Goal: Task Accomplishment & Management: Use online tool/utility

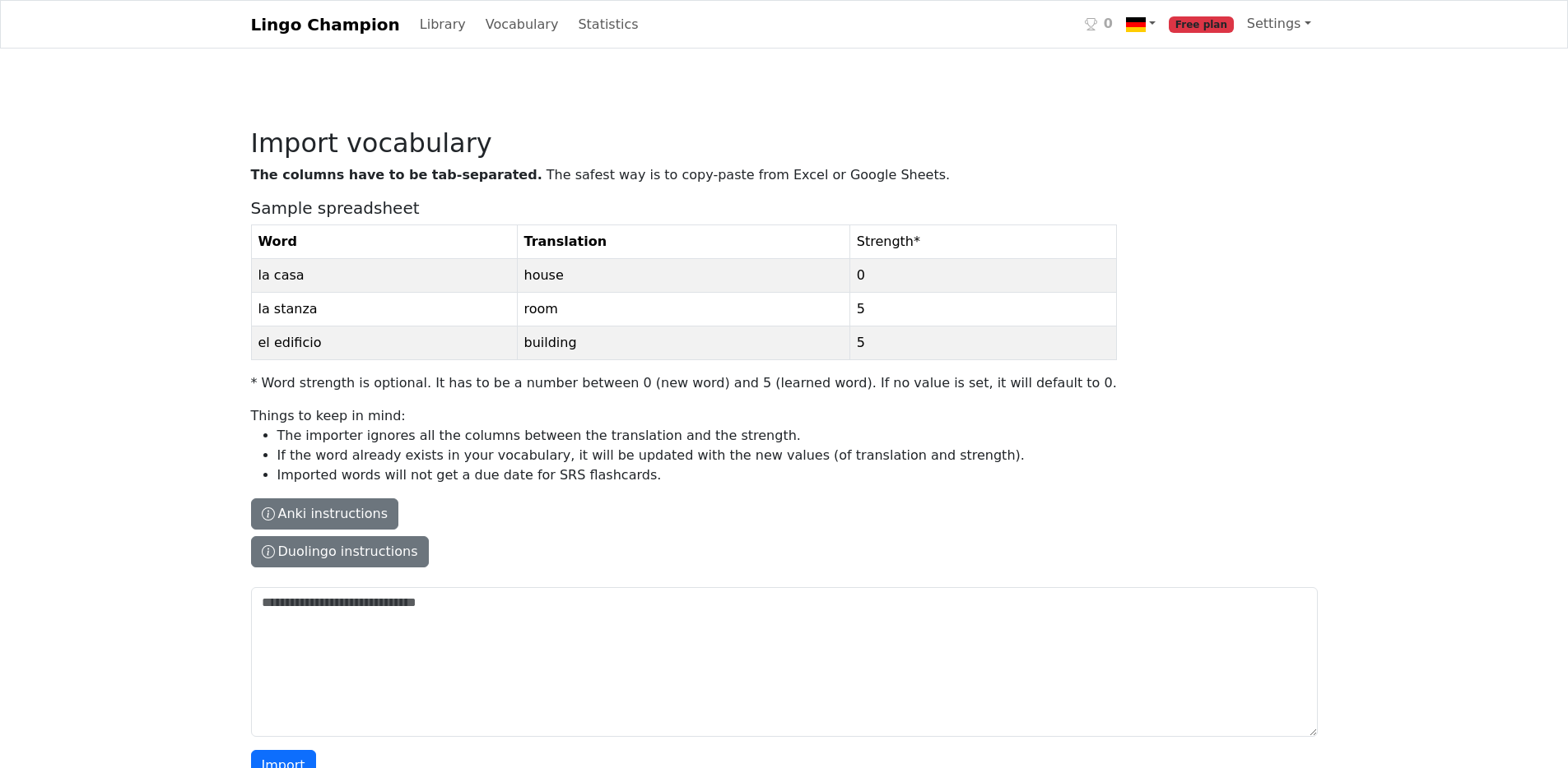
click at [509, 41] on div "Lingo Champion Library Vocabulary Statistics 0 Free plan Settings Browser exten…" at bounding box center [784, 25] width 1087 height 34
click at [531, 28] on link "Vocabulary" at bounding box center [522, 25] width 86 height 33
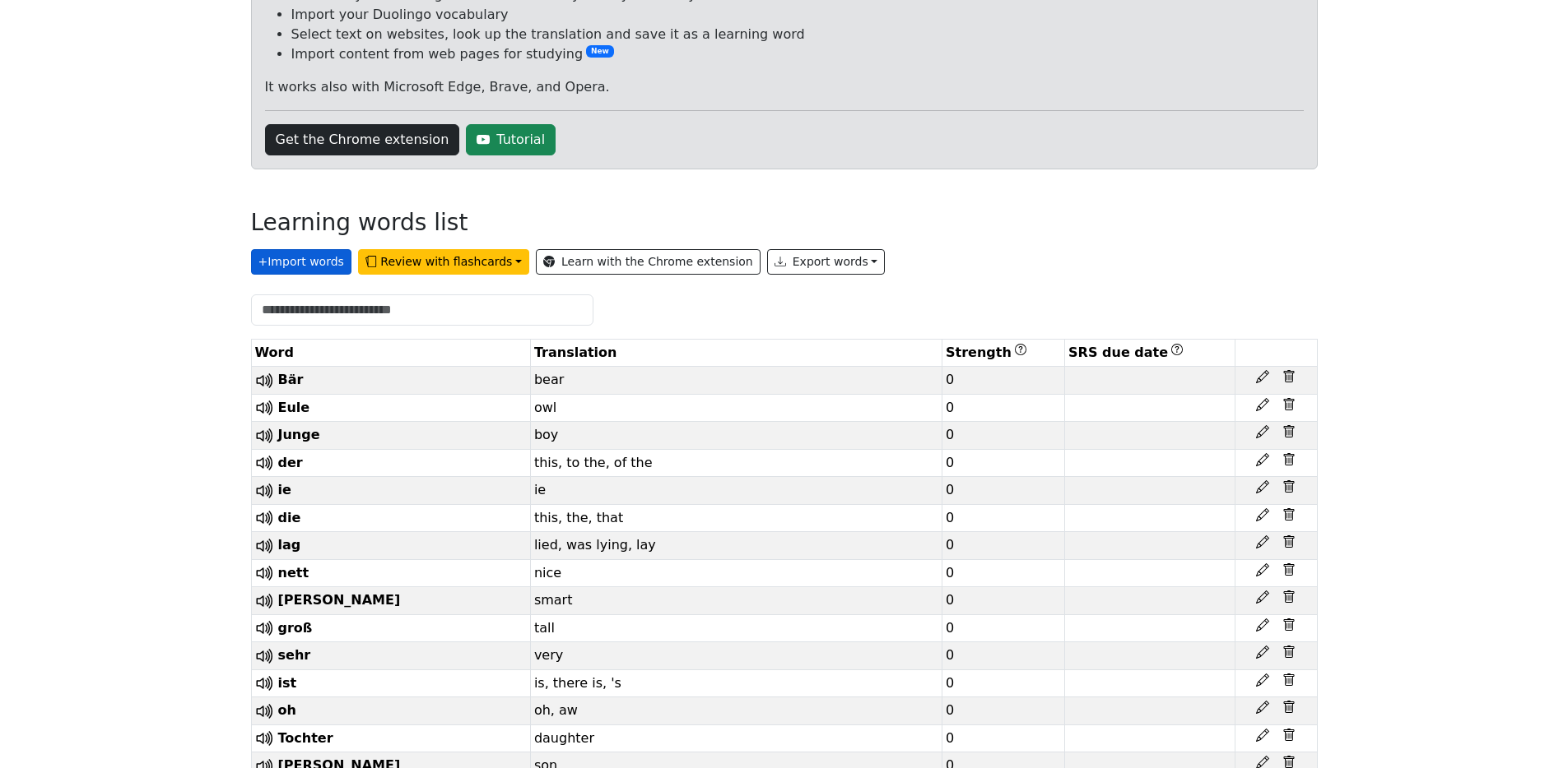
click at [281, 263] on button "+ Import words" at bounding box center [301, 262] width 101 height 25
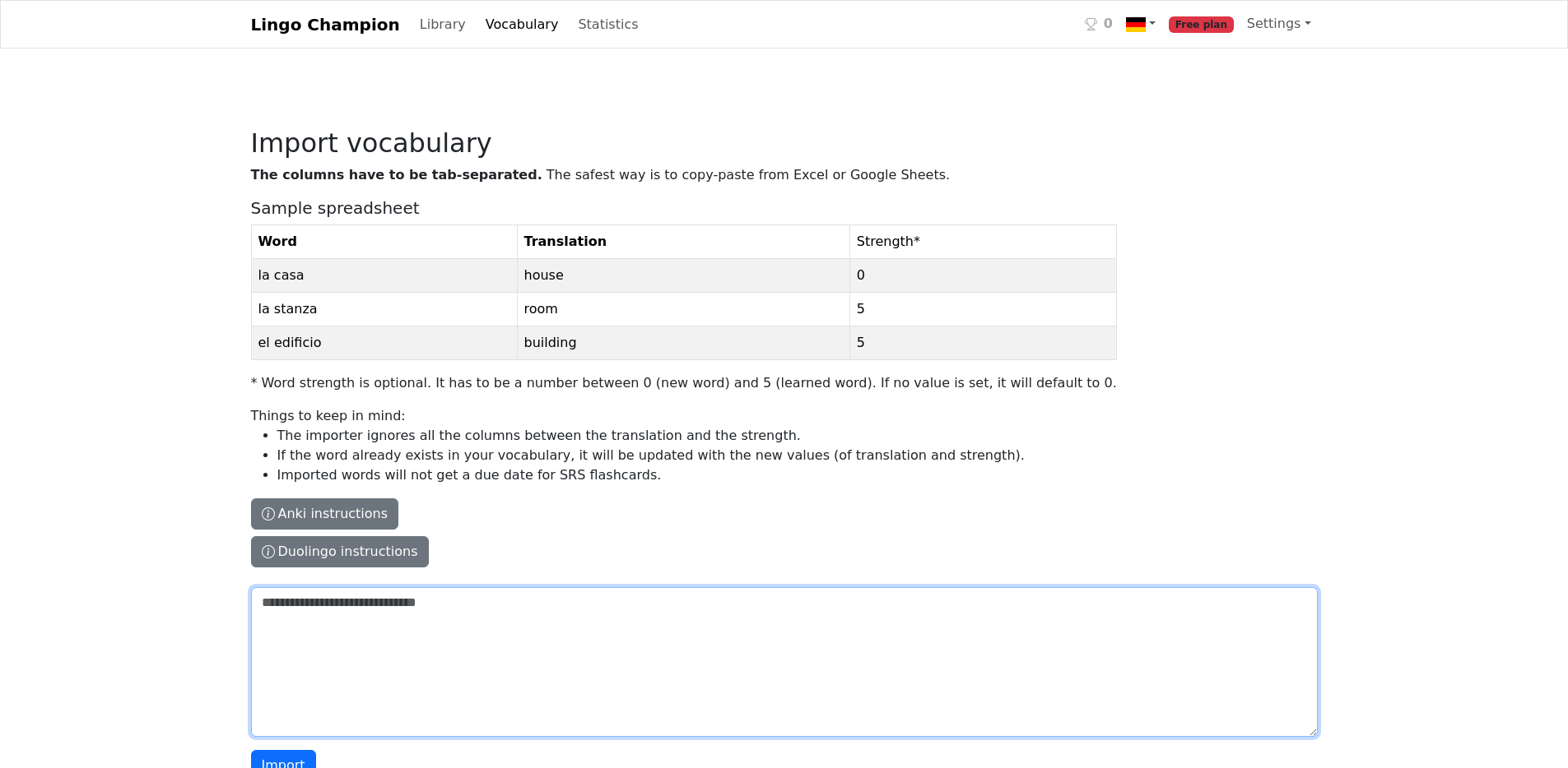
click at [436, 617] on textarea "The columns have to be tab-separated. The safest way is to copy-paste from Exce…" at bounding box center [784, 661] width 1067 height 150
paste textarea "**********"
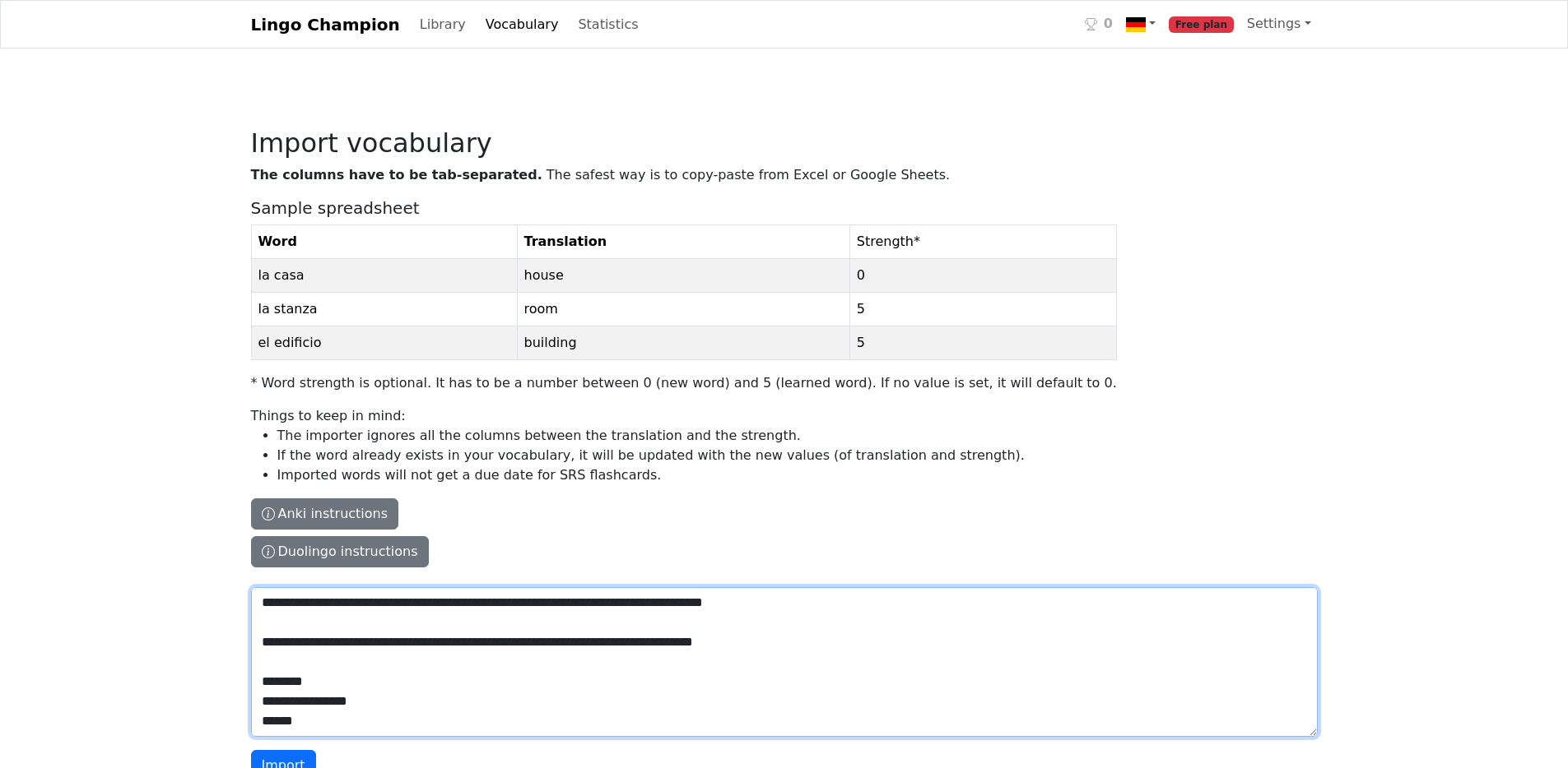
scroll to position [2757, 0]
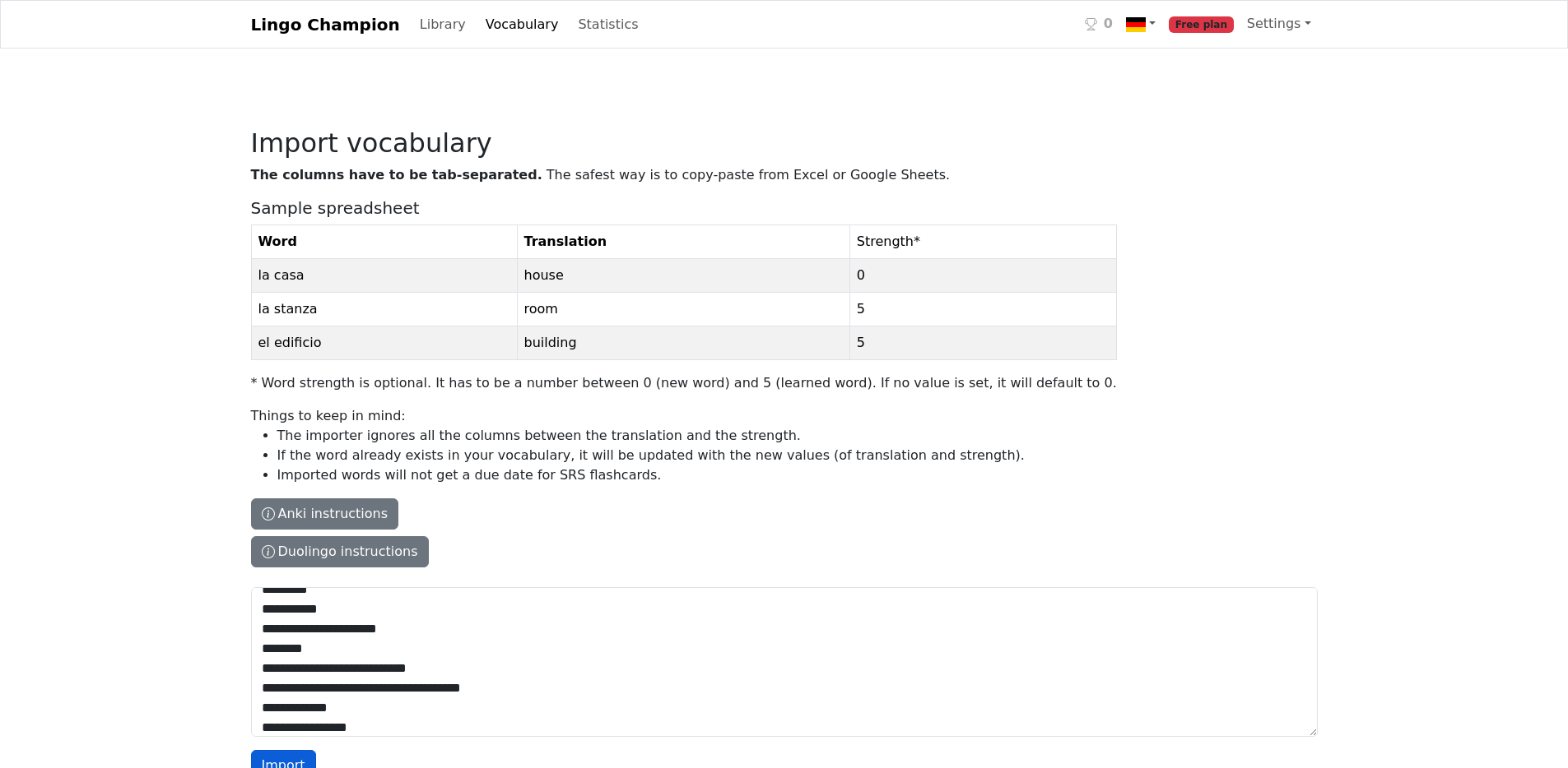
click at [283, 760] on button "Import" at bounding box center [283, 765] width 65 height 31
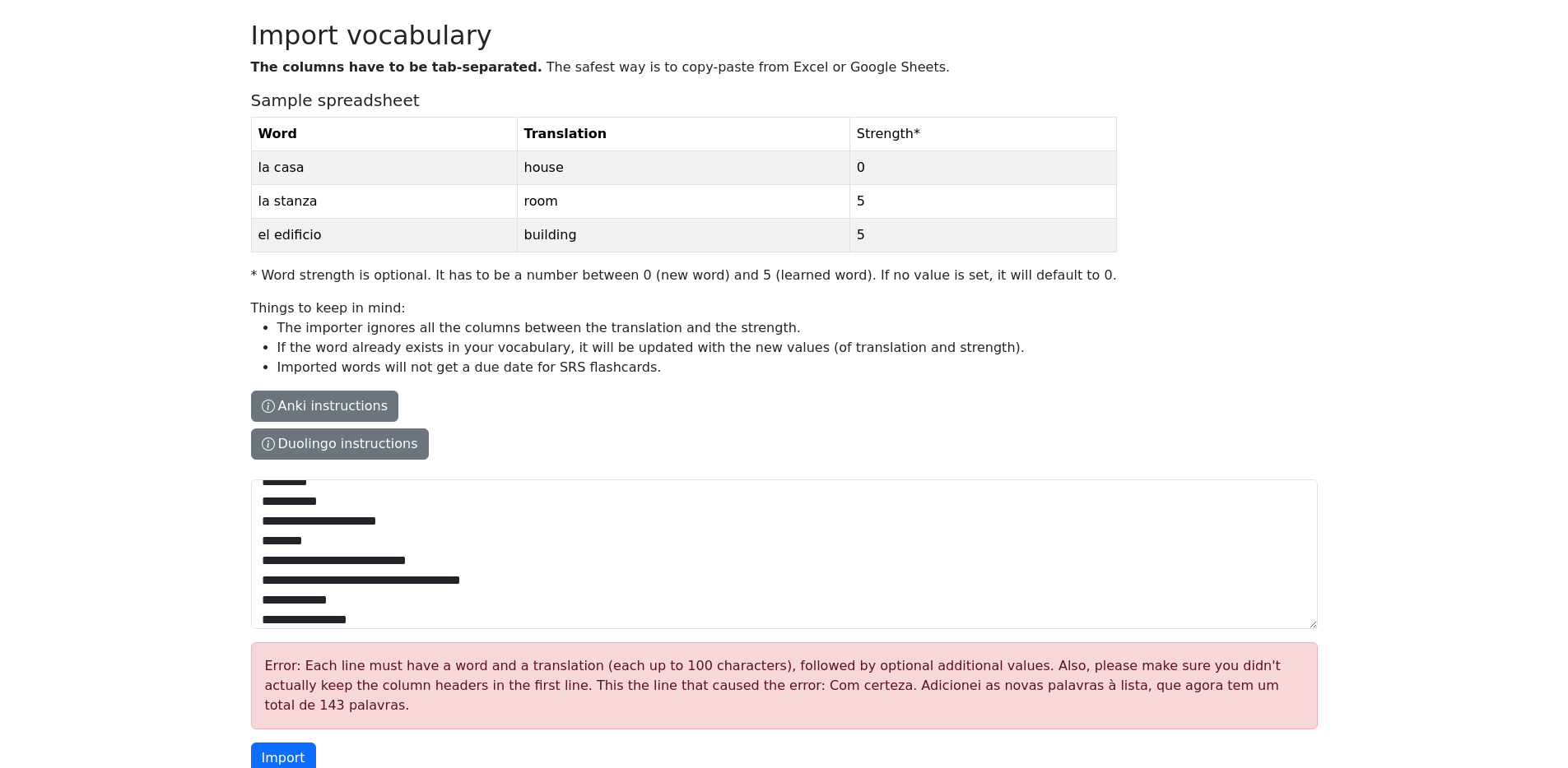
scroll to position [121, 0]
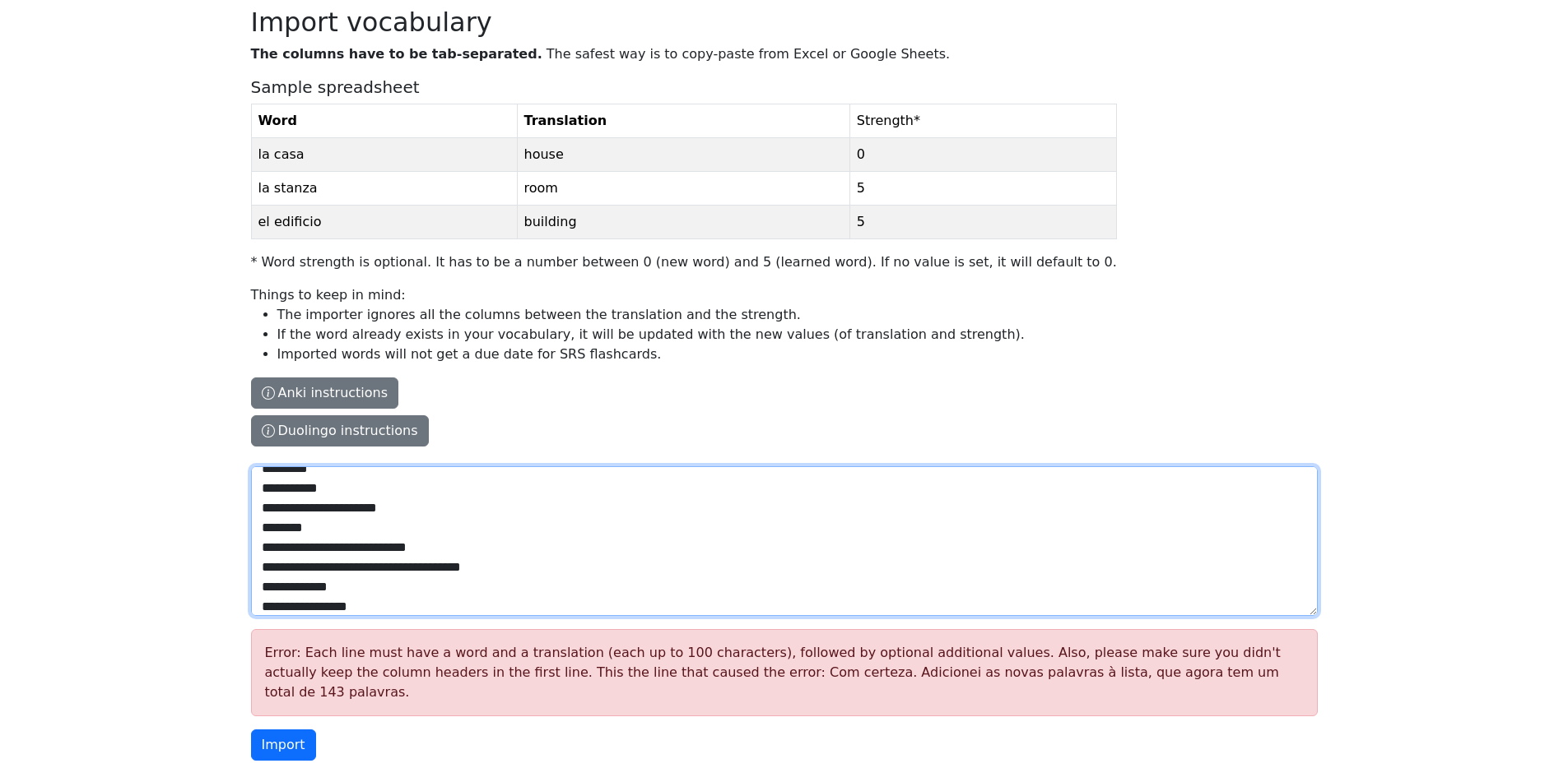
click at [470, 566] on textarea "The columns have to be tab-separated. The safest way is to copy-paste from Exce…" at bounding box center [784, 541] width 1067 height 150
paste textarea
type textarea "**********"
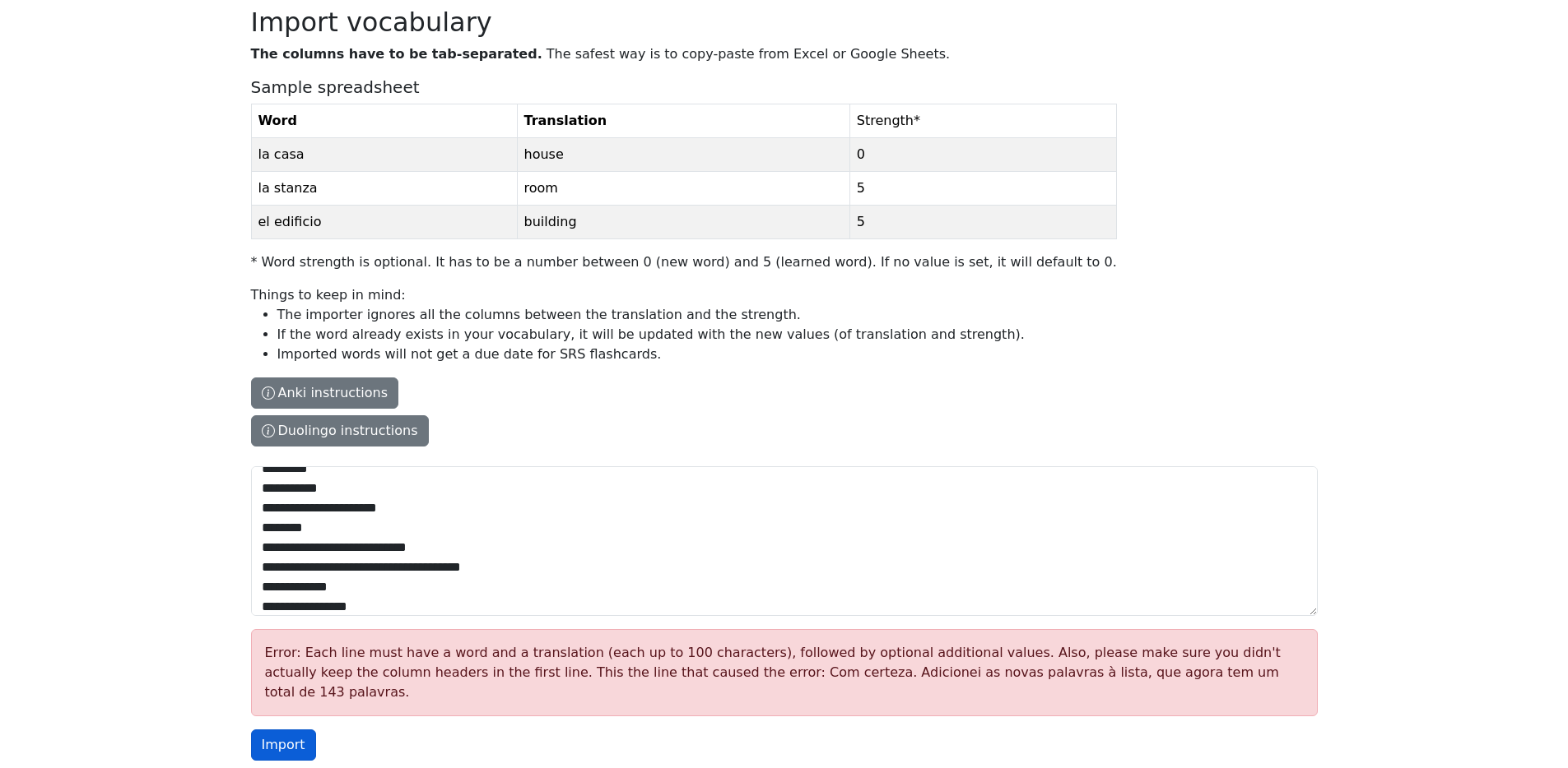
click at [267, 730] on button "Import" at bounding box center [283, 745] width 65 height 31
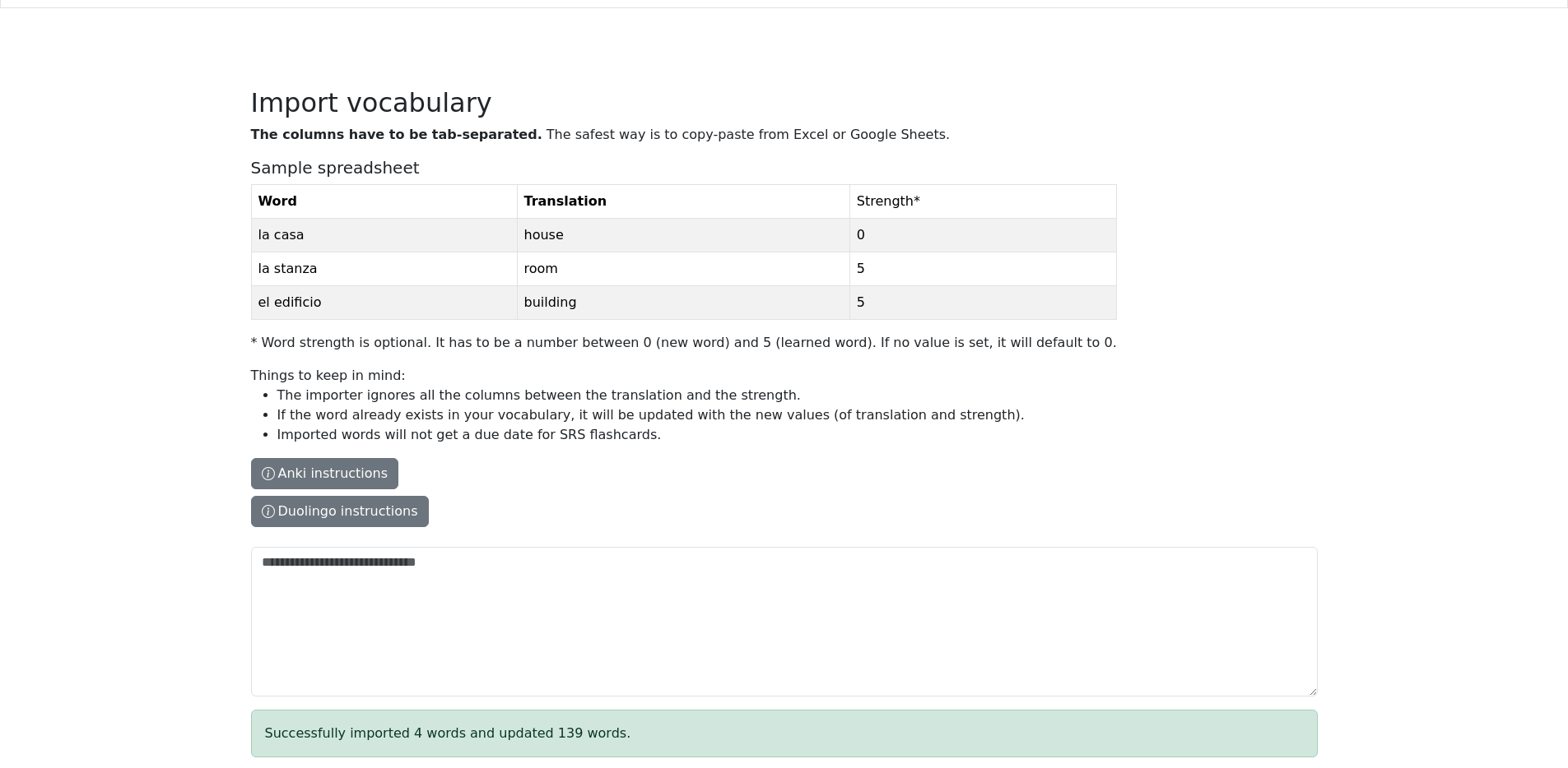
scroll to position [101, 0]
